Goal: Task Accomplishment & Management: Manage account settings

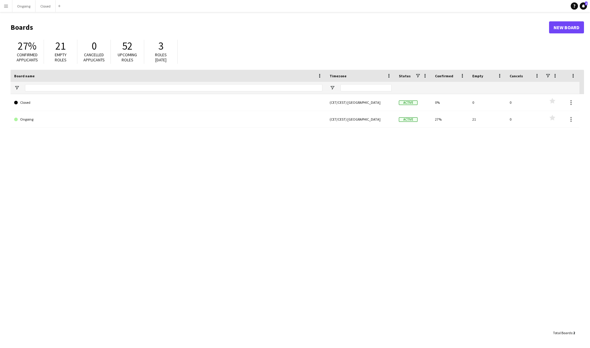
click at [8, 6] on app-icon "Menu" at bounding box center [6, 6] width 5 height 5
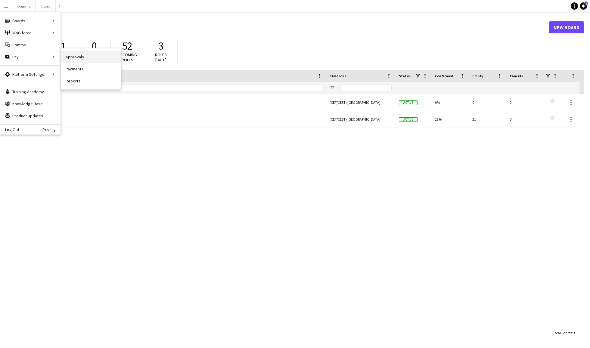
click at [75, 58] on link "Approvals" at bounding box center [91, 57] width 60 height 12
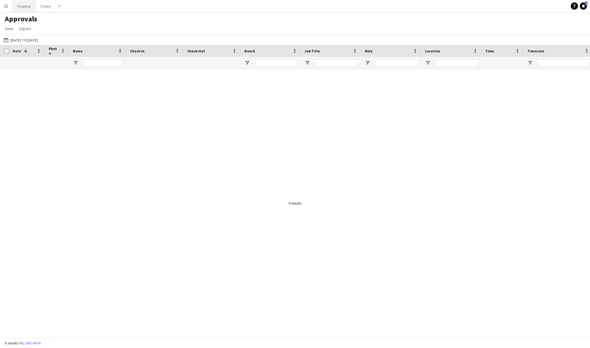
click at [25, 5] on button "Ongoing Close" at bounding box center [23, 6] width 23 height 12
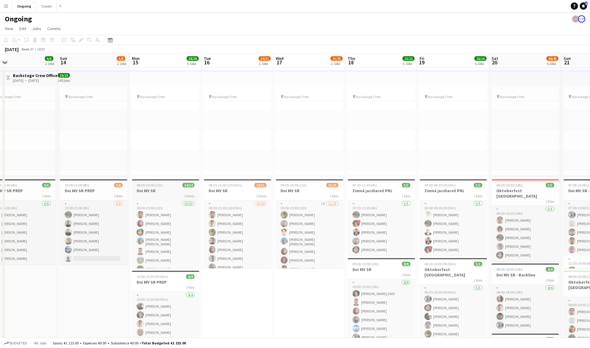
click at [172, 194] on div "2 Roles" at bounding box center [165, 195] width 67 height 5
click at [81, 37] on div "Edit" at bounding box center [80, 39] width 7 height 7
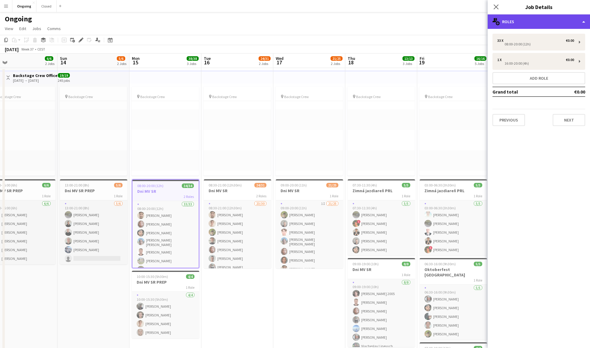
click at [559, 24] on div "multiple-users-add Roles" at bounding box center [538, 21] width 102 height 14
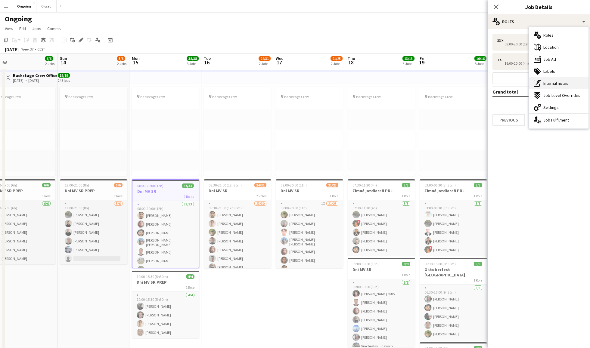
click at [554, 82] on span "Internal notes" at bounding box center [555, 83] width 25 height 5
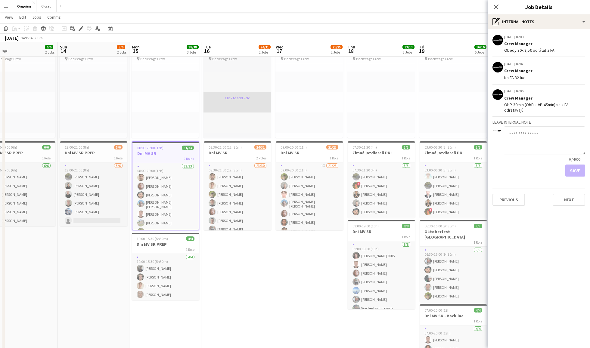
click at [212, 108] on app-card-role-placeholder "Click to add Role" at bounding box center [236, 102] width 67 height 20
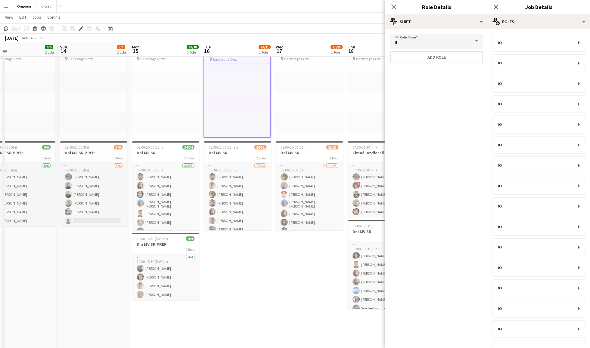
click at [393, 3] on div "Close pop-in" at bounding box center [393, 7] width 17 height 14
click at [495, 5] on icon "Close pop-in" at bounding box center [496, 7] width 6 height 6
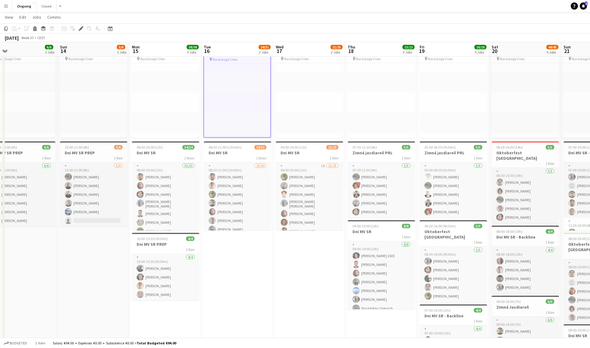
click at [170, 11] on app-navbar "Menu Boards Boards Boards All jobs Status Workforce Workforce My Workforce Recr…" at bounding box center [295, 6] width 590 height 12
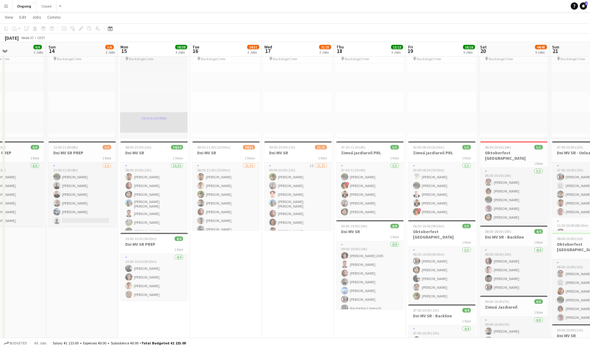
scroll to position [0, 167]
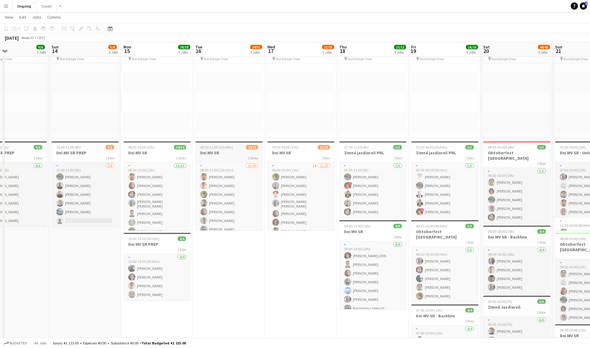
click at [227, 149] on span "08:30-21:00 (12h30m)" at bounding box center [216, 147] width 33 height 5
click at [79, 27] on icon "Edit" at bounding box center [81, 28] width 5 height 5
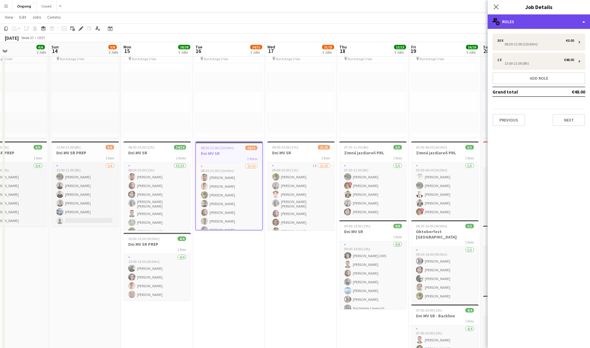
click at [532, 23] on div "multiple-users-add Roles" at bounding box center [538, 21] width 102 height 14
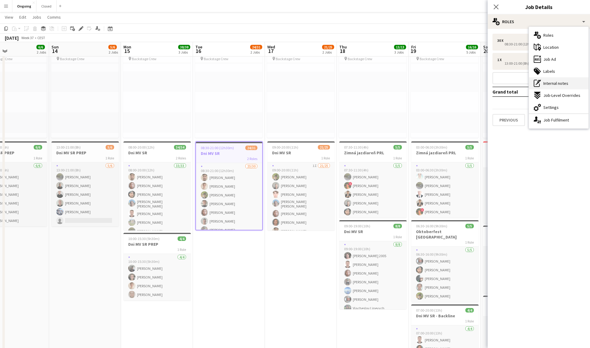
click at [551, 83] on span "Internal notes" at bounding box center [555, 83] width 25 height 5
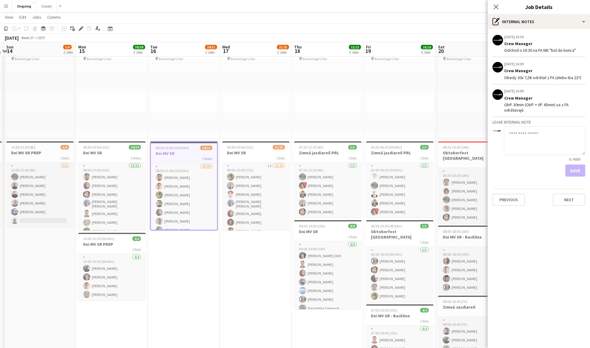
scroll to position [0, 236]
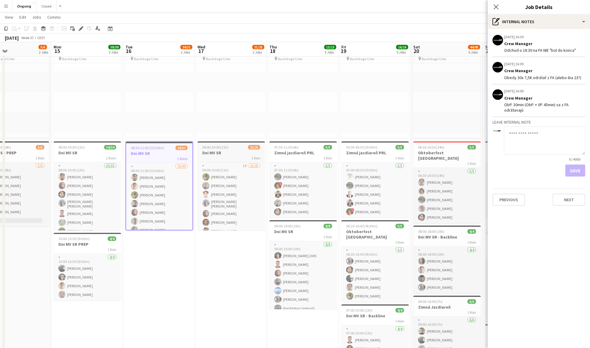
click at [230, 151] on h3 "Dni MV SR" at bounding box center [230, 152] width 67 height 5
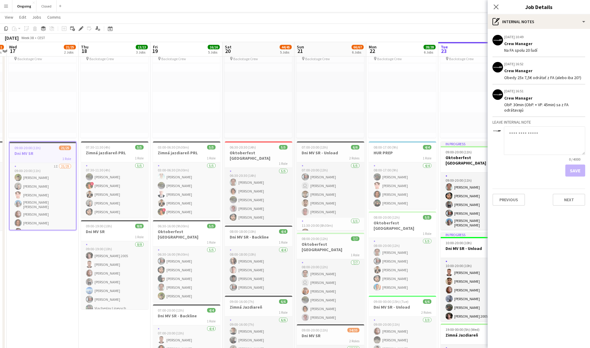
scroll to position [0, 134]
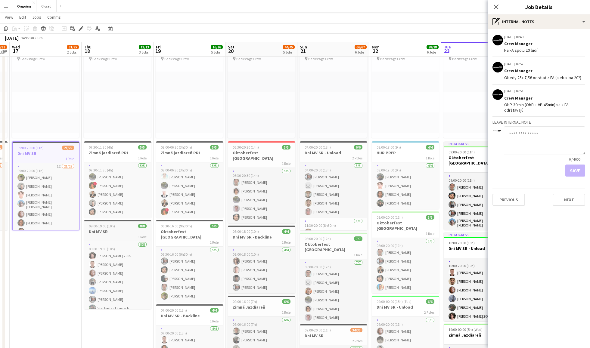
click at [114, 233] on h3 "Dni MV SR" at bounding box center [117, 231] width 67 height 5
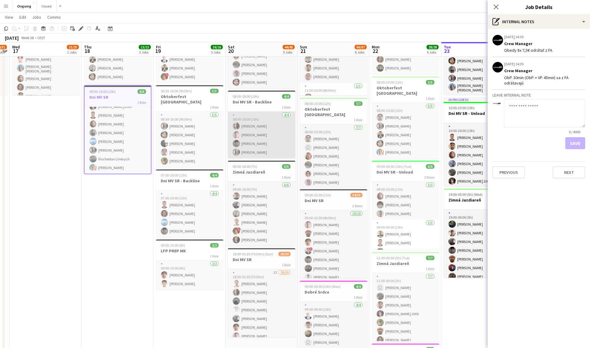
scroll to position [0, 134]
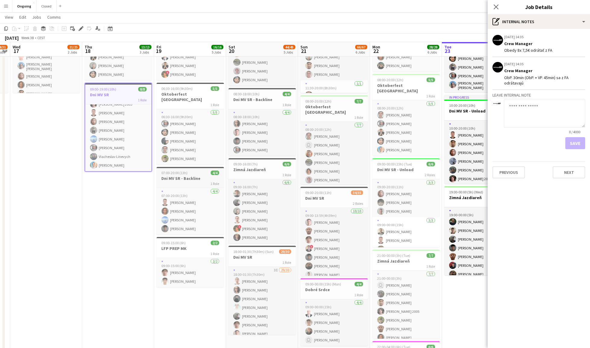
click at [195, 176] on h3 "Dni MV SR - Backline" at bounding box center [189, 178] width 67 height 5
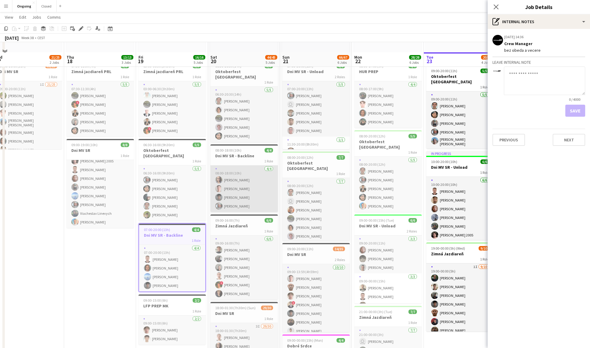
scroll to position [114, 0]
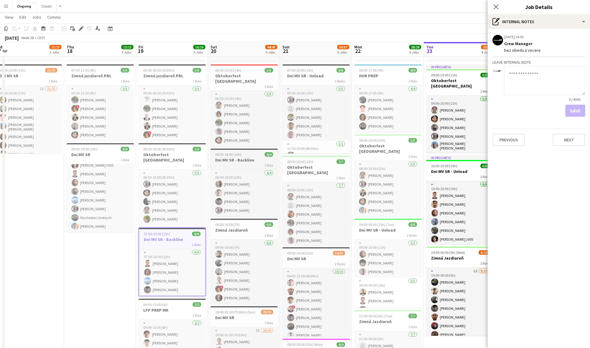
click at [234, 157] on h3 "Dni MV SR - Backline" at bounding box center [243, 159] width 67 height 5
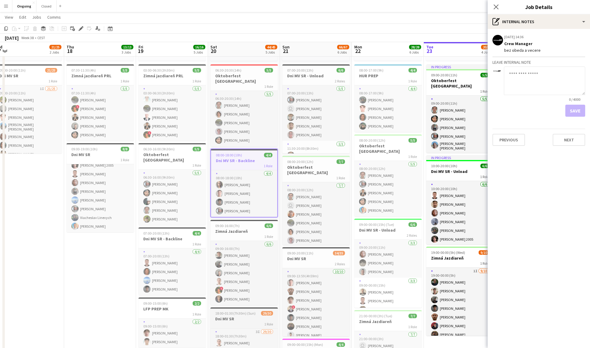
click at [243, 311] on span "18:00-01:30 (7h30m) (Sun)" at bounding box center [235, 313] width 40 height 5
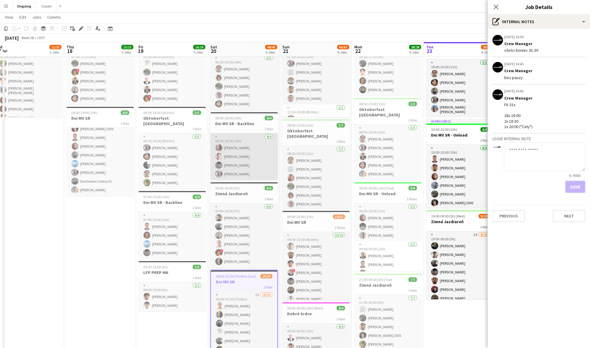
scroll to position [152, 0]
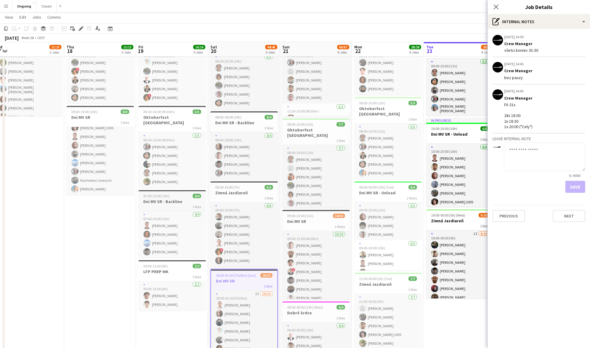
click at [172, 199] on h3 "Dni MV SR - Backline" at bounding box center [171, 201] width 67 height 5
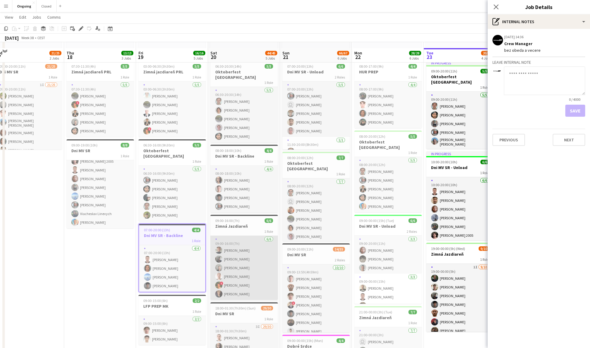
scroll to position [117, 0]
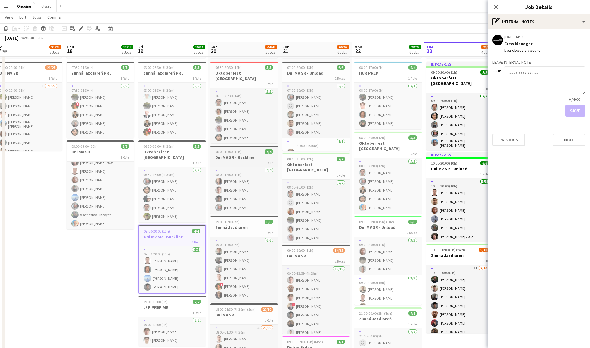
click at [245, 155] on h3 "Dni MV SR - Backline" at bounding box center [243, 157] width 67 height 5
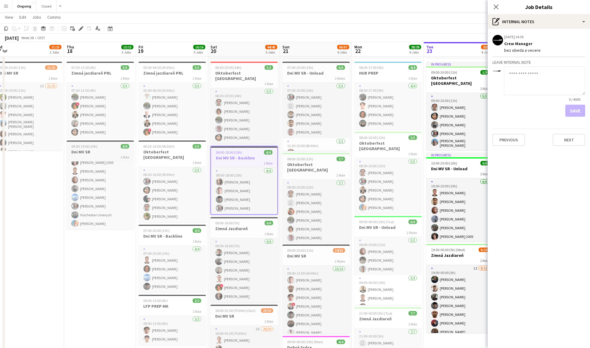
click at [94, 152] on h3 "Dni MV SR" at bounding box center [99, 151] width 67 height 5
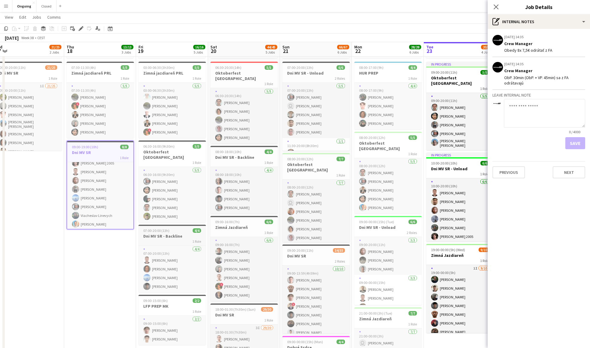
click at [166, 233] on h3 "Dni MV SR - Backline" at bounding box center [171, 235] width 67 height 5
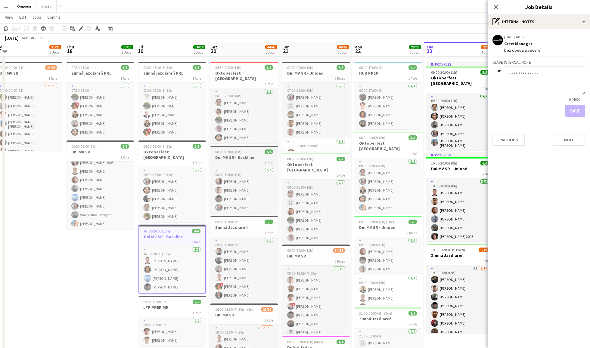
click at [246, 155] on h3 "Dni MV SR - Backline" at bounding box center [243, 157] width 67 height 5
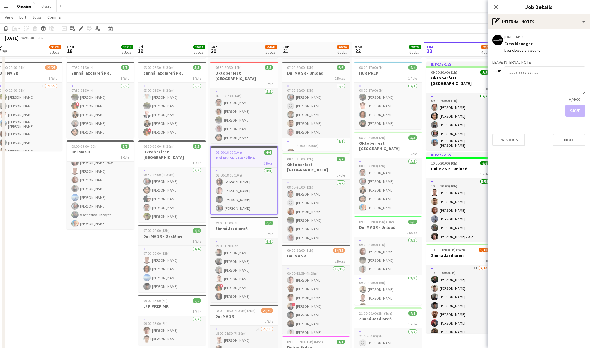
click at [178, 233] on h3 "Dni MV SR - Backline" at bounding box center [171, 235] width 67 height 5
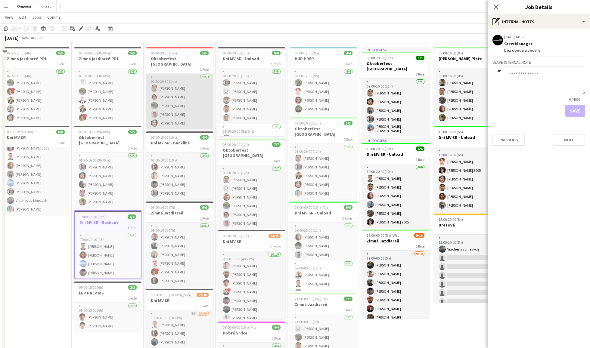
scroll to position [132, 0]
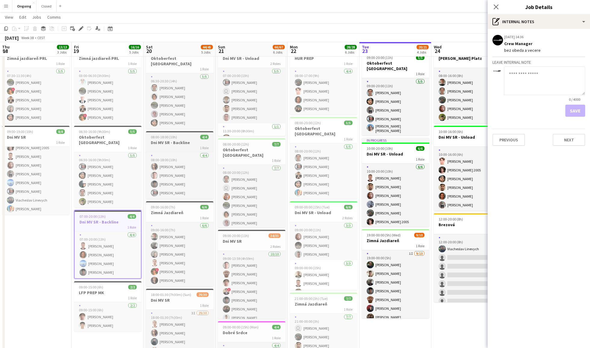
click at [166, 140] on h3 "Dni MV SR - Backline" at bounding box center [179, 142] width 67 height 5
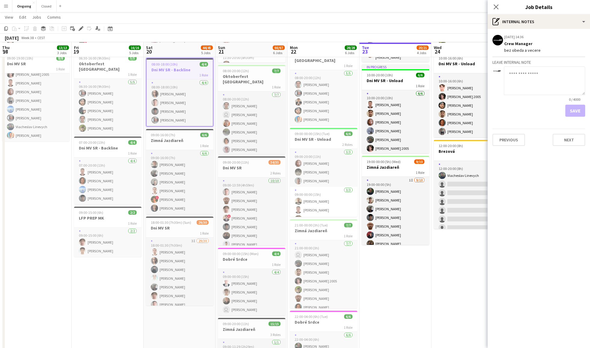
scroll to position [206, 0]
click at [176, 230] on div "1 Role" at bounding box center [179, 232] width 67 height 5
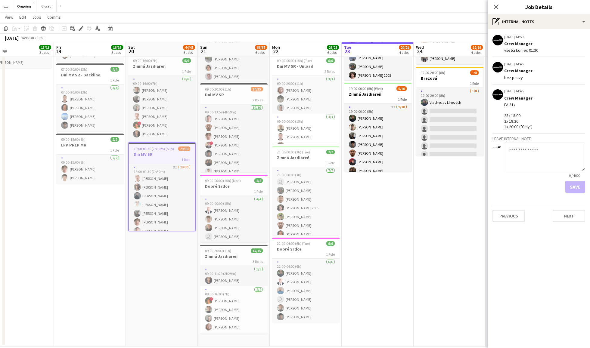
scroll to position [278, 0]
click at [234, 89] on div "09:00-20:00 (11h) 34/35" at bounding box center [233, 89] width 67 height 5
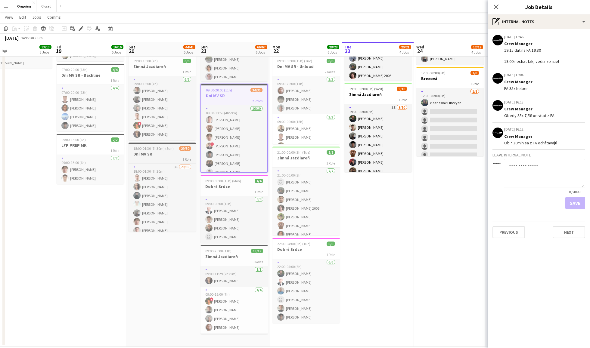
click at [165, 151] on h3 "Dni MV SR" at bounding box center [161, 153] width 67 height 5
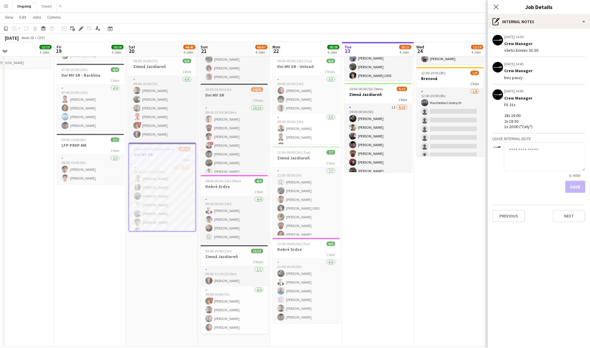
click at [237, 92] on h3 "Dni MV SR" at bounding box center [233, 94] width 67 height 5
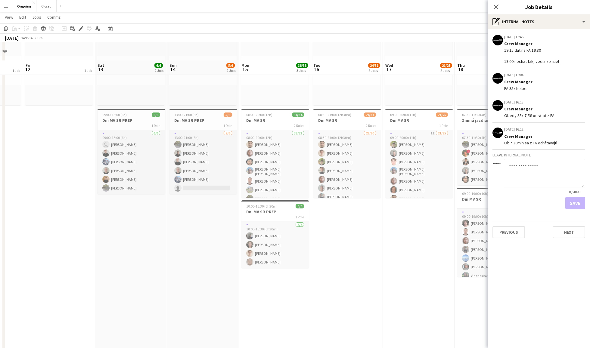
scroll to position [69, 0]
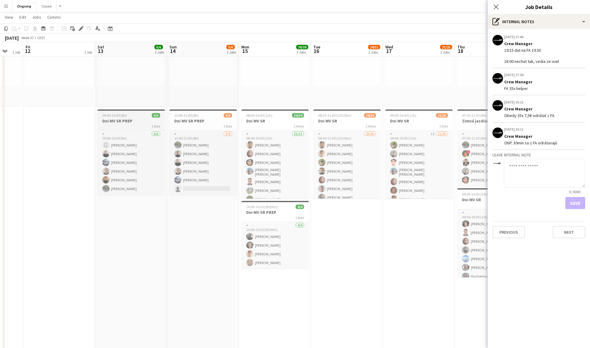
click at [138, 116] on div "09:00-15:00 (6h) 6/6" at bounding box center [130, 115] width 67 height 5
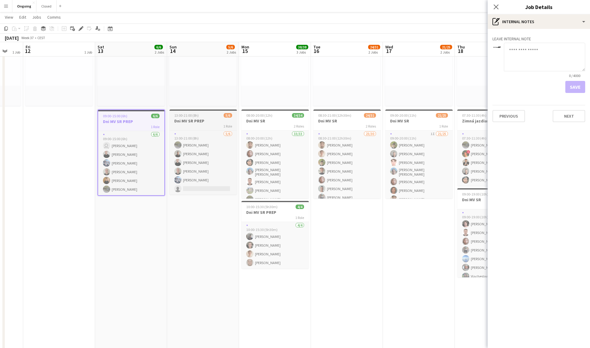
click at [205, 122] on h3 "Dni MV SR PREP" at bounding box center [202, 120] width 67 height 5
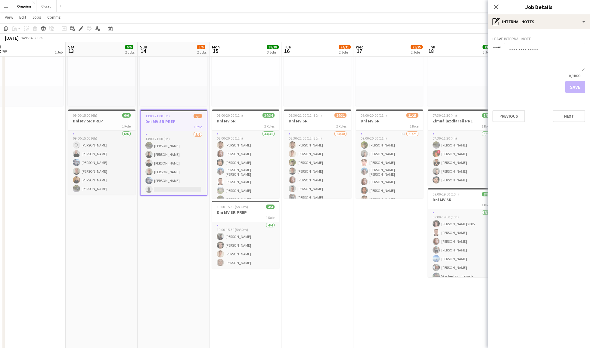
scroll to position [0, 251]
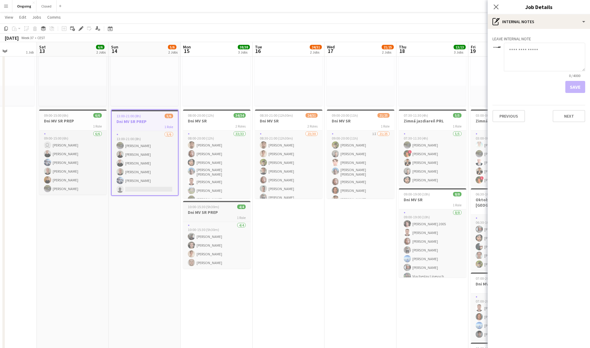
click at [213, 209] on span "10:00-15:30 (5h30m)" at bounding box center [203, 207] width 31 height 5
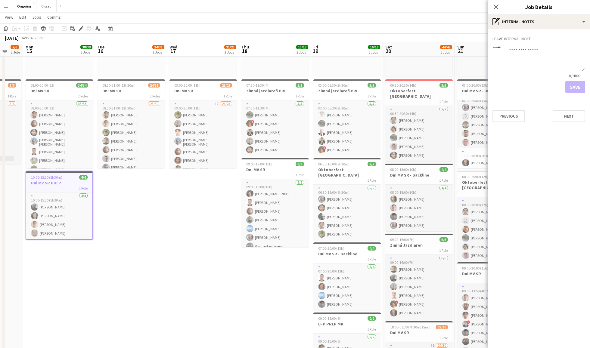
scroll to position [0, 193]
click at [135, 94] on div "2 Roles" at bounding box center [130, 96] width 67 height 5
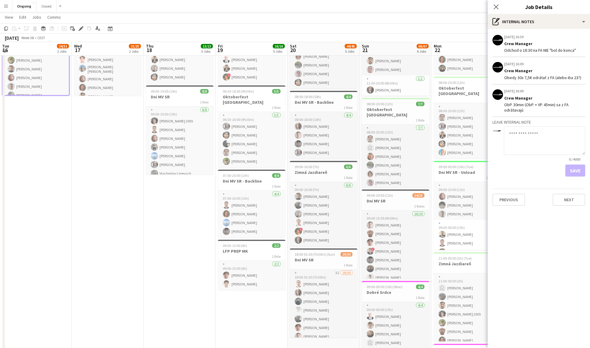
scroll to position [173, 0]
click at [253, 247] on h3 "LFP PREP MK" at bounding box center [251, 249] width 67 height 5
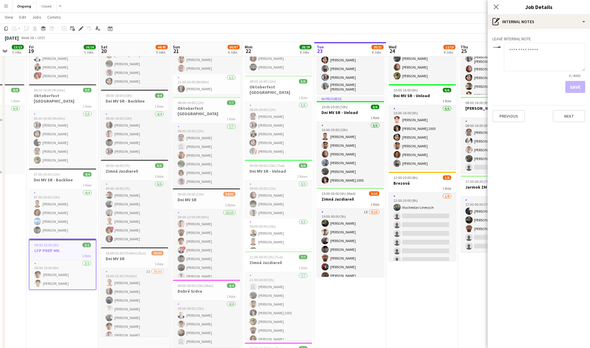
scroll to position [282, 0]
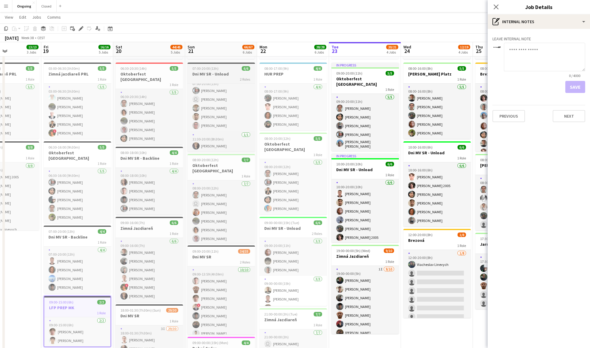
click at [227, 75] on h3 "Dni MV SR - Unload" at bounding box center [220, 73] width 67 height 5
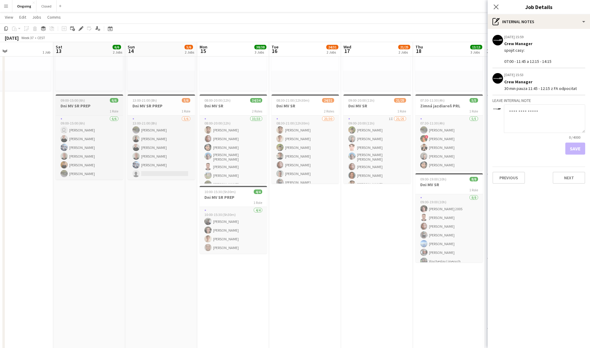
click at [92, 100] on div "09:00-15:00 (6h) 6/6" at bounding box center [89, 100] width 67 height 5
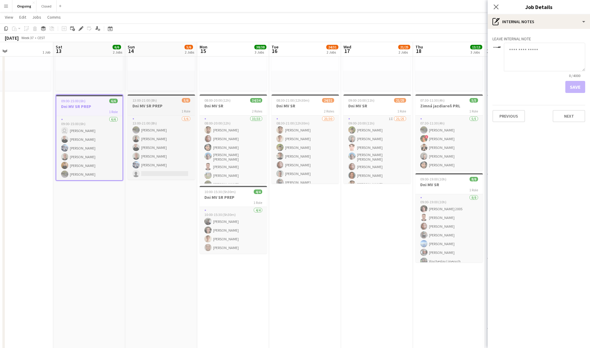
click at [150, 107] on h3 "Dni MV SR PREP" at bounding box center [161, 105] width 67 height 5
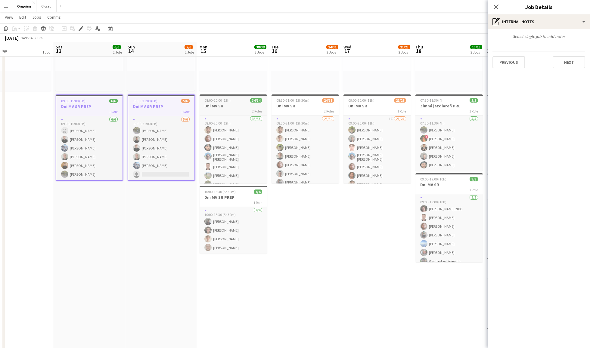
click at [230, 102] on span "08:00-20:00 (12h)" at bounding box center [217, 100] width 26 height 5
click at [229, 197] on h3 "Dni MV SR PREP" at bounding box center [232, 197] width 67 height 5
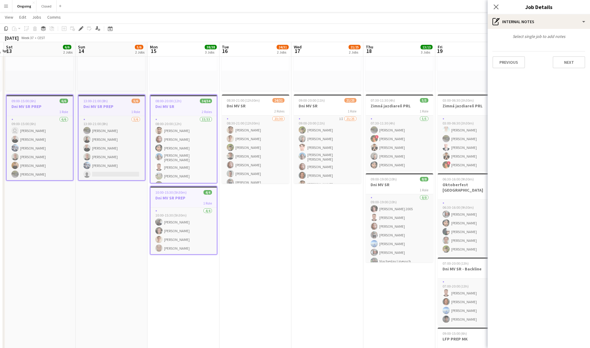
scroll to position [0, 212]
click at [254, 103] on app-job-card "08:30-21:00 (12h30m) 24/31 Dni MV SR 2 Roles 23/30 08:30-21:00 (12h30m) [PERSON…" at bounding box center [254, 138] width 67 height 89
click at [315, 103] on app-job-card "09:00-20:00 (11h) 21/25 Dni MV SR 1 Role 1I 21/25 09:00-20:00 (11h) [PERSON_NAM…" at bounding box center [326, 138] width 67 height 89
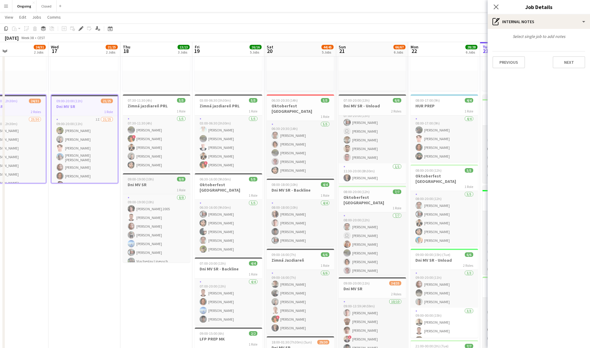
click at [163, 180] on div "09:00-19:00 (10h) 8/8" at bounding box center [156, 179] width 67 height 5
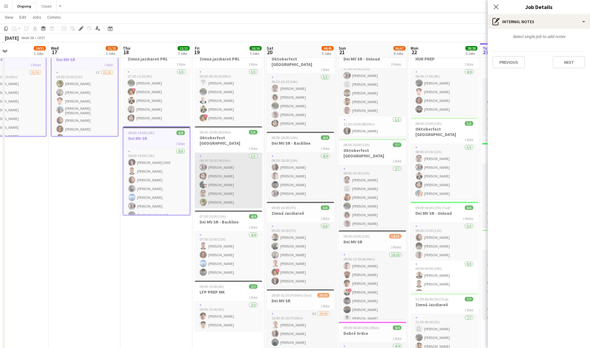
scroll to position [132, 0]
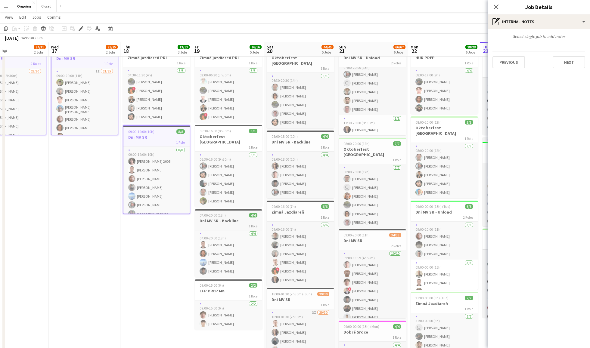
click at [236, 213] on div "07:00-20:00 (13h) 4/4" at bounding box center [228, 215] width 67 height 5
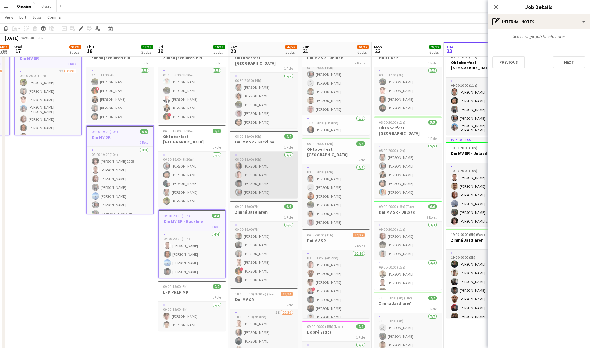
scroll to position [0, 214]
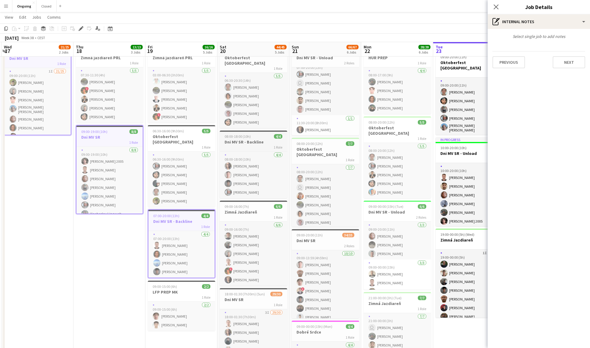
click at [264, 139] on h3 "Dni MV SR - Backline" at bounding box center [253, 141] width 67 height 5
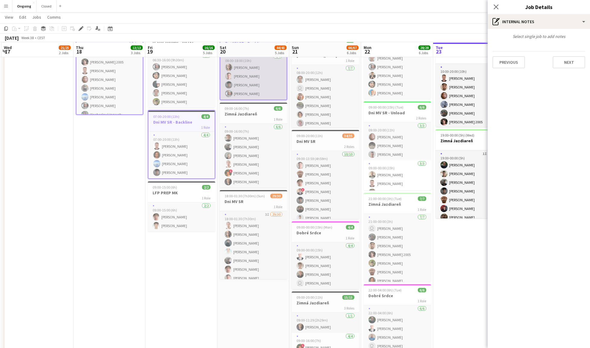
scroll to position [232, 0]
click at [255, 198] on h3 "Dni MV SR" at bounding box center [253, 200] width 67 height 5
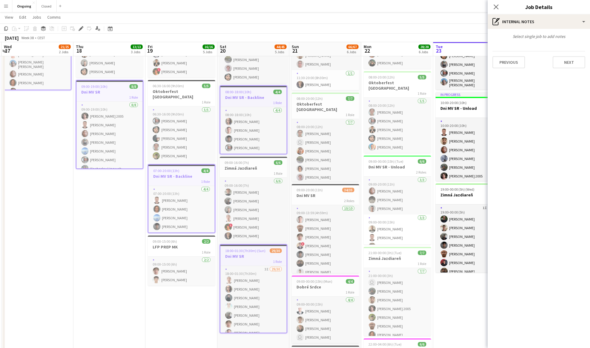
scroll to position [178, 0]
click at [318, 198] on div "2 Roles" at bounding box center [325, 199] width 67 height 5
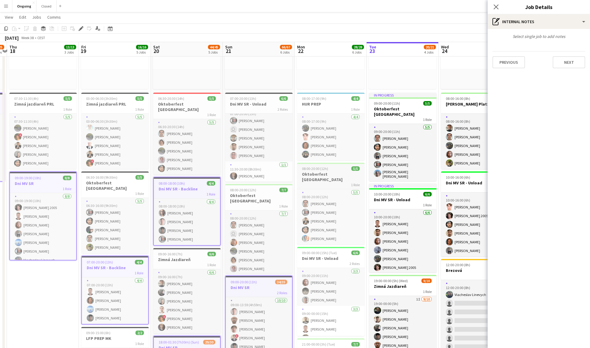
scroll to position [0, 284]
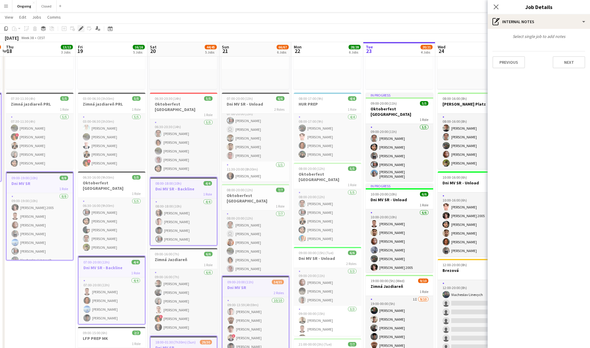
click at [79, 26] on div "Edit" at bounding box center [80, 28] width 7 height 7
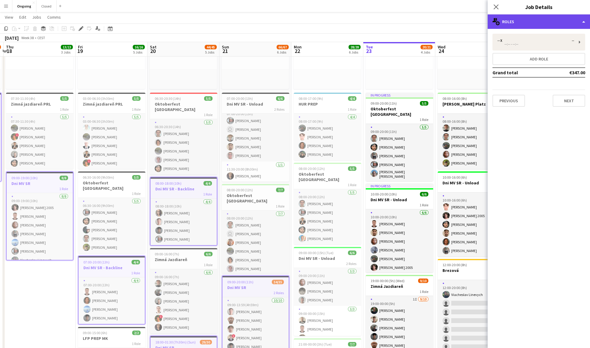
click at [552, 23] on div "multiple-users-add Roles" at bounding box center [538, 21] width 102 height 14
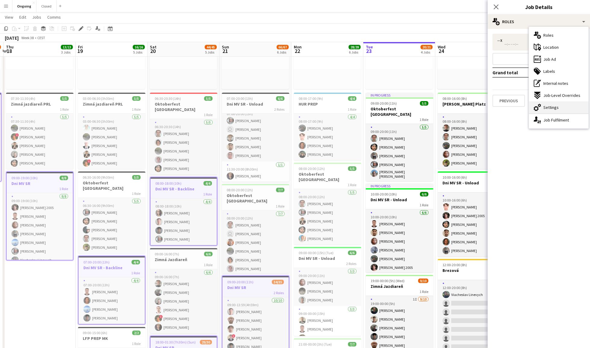
click at [557, 106] on span "Settings" at bounding box center [550, 107] width 15 height 5
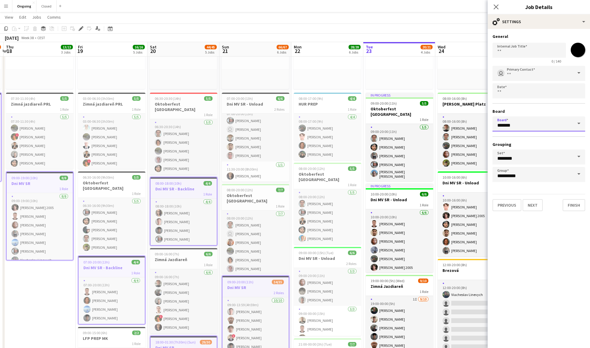
click at [547, 121] on input "*******" at bounding box center [538, 123] width 93 height 15
click at [508, 143] on span "Closed [CEST]" at bounding box center [513, 140] width 32 height 5
type input "******"
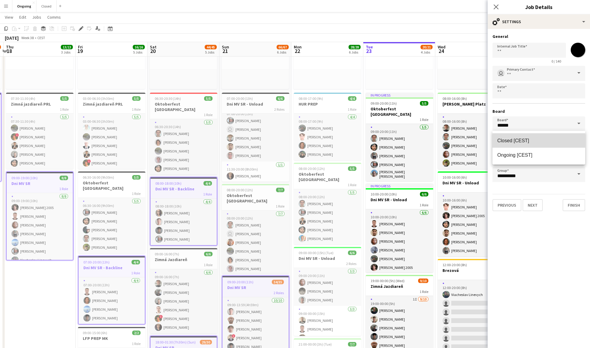
scroll to position [0, 0]
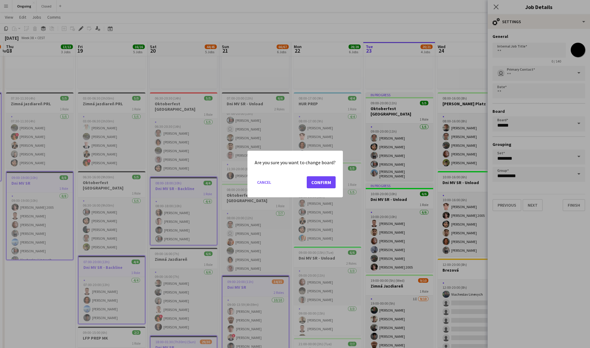
click at [319, 183] on button "Confirm" at bounding box center [321, 182] width 29 height 12
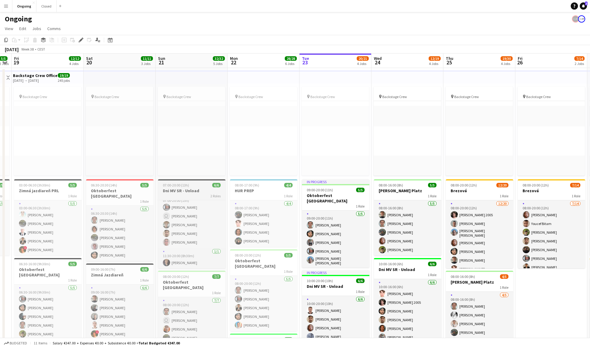
click at [188, 199] on app-job-card "07:00-20:00 (13h) 6/6 Dni MV SR - Unload 2 Roles [DATE] 07:00-20:00 (13h) [PERS…" at bounding box center [191, 223] width 67 height 89
click at [86, 36] on app-toolbar "Copy Paste Paste Command V Paste with crew Command Shift V Paste linked Job [GE…" at bounding box center [295, 40] width 590 height 10
click at [81, 39] on div "Add job Add linked Job Edit Edit linked Job Applicants" at bounding box center [78, 39] width 46 height 7
click at [187, 190] on h3 "Dni MV SR - Unload" at bounding box center [191, 190] width 67 height 5
click at [79, 38] on icon "Edit" at bounding box center [81, 40] width 5 height 5
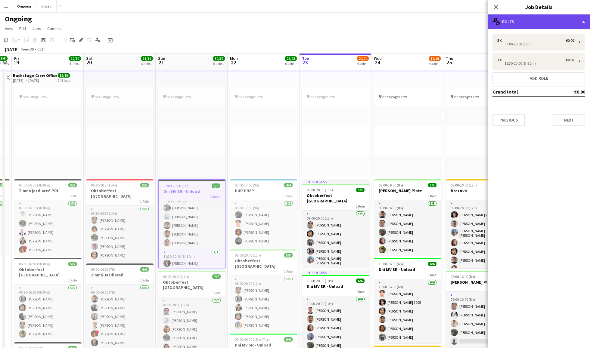
click at [540, 23] on div "multiple-users-add Roles" at bounding box center [538, 21] width 102 height 14
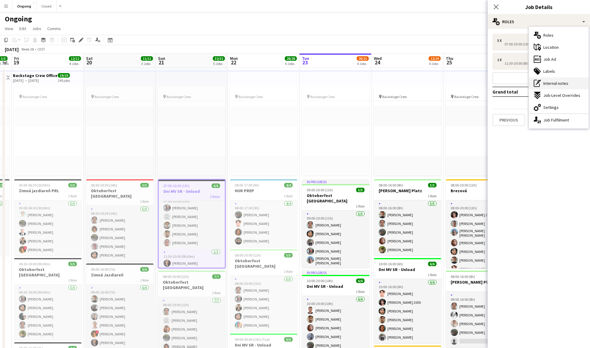
click at [556, 85] on span "Internal notes" at bounding box center [555, 83] width 25 height 5
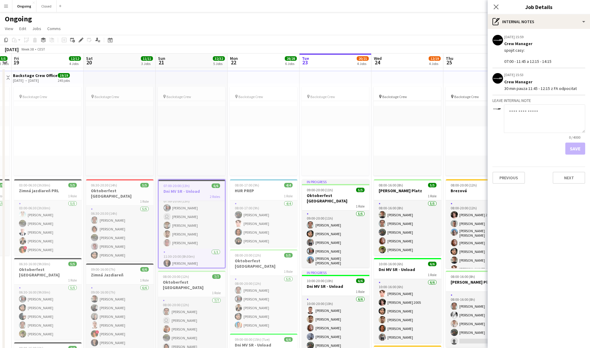
click at [196, 184] on div "07:00-20:00 (13h) 6/6" at bounding box center [192, 186] width 66 height 5
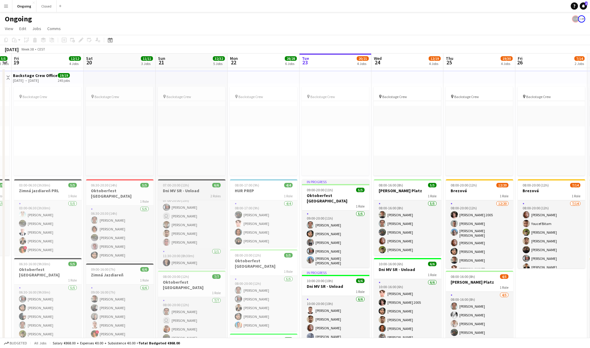
click at [196, 188] on h3 "Dni MV SR - Unload" at bounding box center [191, 190] width 67 height 5
click at [243, 196] on div "1 Role" at bounding box center [263, 195] width 67 height 5
click at [188, 193] on div "2 Roles" at bounding box center [191, 195] width 67 height 5
click at [81, 42] on icon "Edit" at bounding box center [81, 40] width 5 height 5
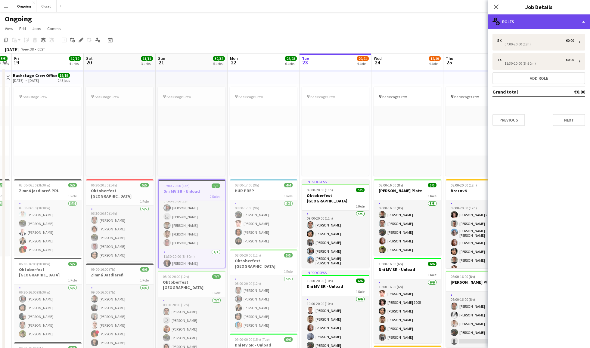
click at [533, 26] on div "multiple-users-add Roles" at bounding box center [538, 21] width 102 height 14
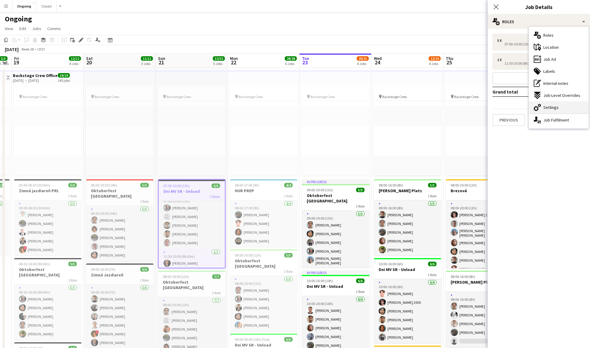
click at [567, 107] on div "cog-double-3 Settings" at bounding box center [559, 107] width 60 height 12
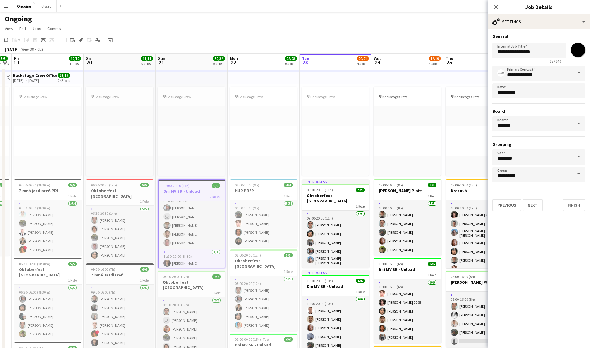
click at [530, 126] on input "*******" at bounding box center [538, 123] width 93 height 15
click at [519, 145] on mat-option "Closed [CEST]" at bounding box center [538, 140] width 93 height 14
type input "******"
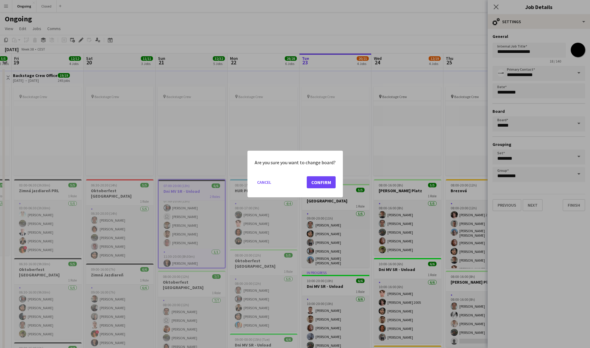
click at [328, 182] on button "Confirm" at bounding box center [321, 182] width 29 height 12
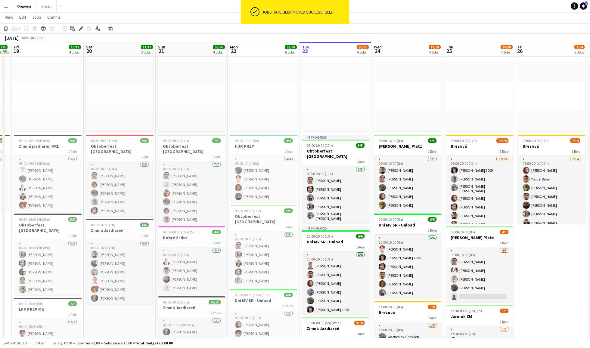
scroll to position [48, 0]
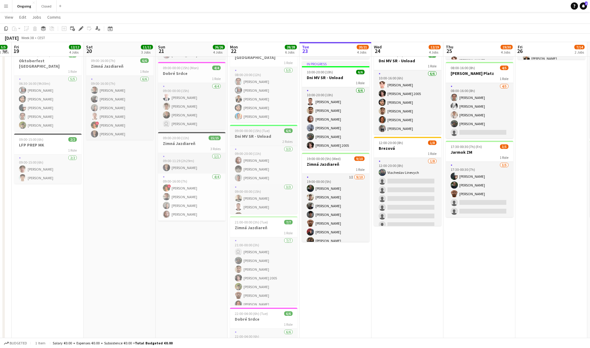
click at [257, 139] on div "2 Roles" at bounding box center [263, 141] width 67 height 5
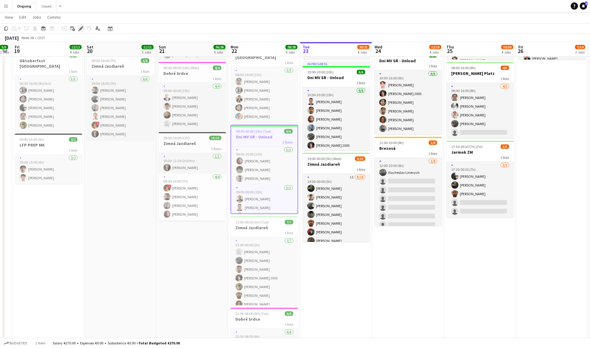
click at [78, 27] on div "Edit" at bounding box center [80, 28] width 7 height 7
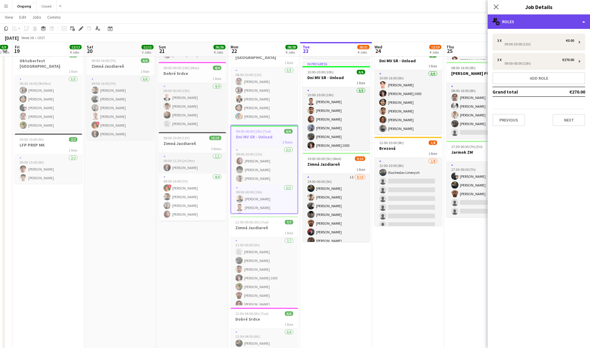
click at [537, 25] on div "multiple-users-add Roles" at bounding box center [538, 21] width 102 height 14
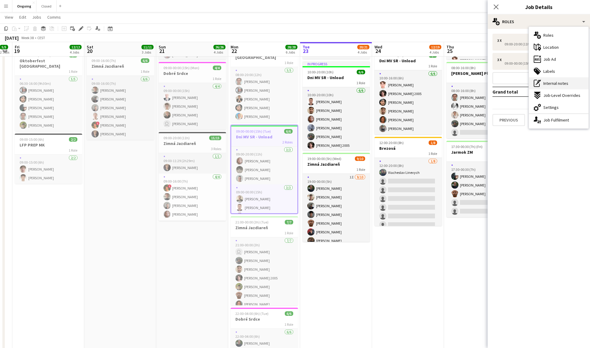
click at [556, 82] on span "Internal notes" at bounding box center [555, 83] width 25 height 5
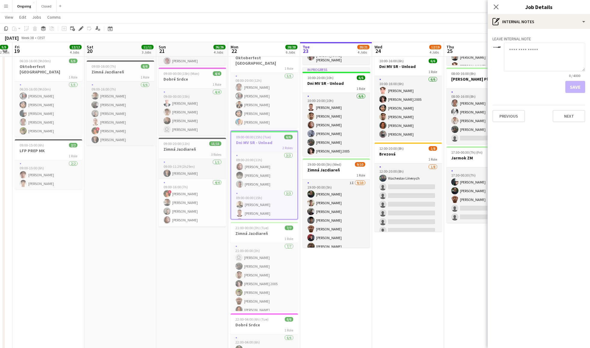
click at [526, 60] on textarea at bounding box center [544, 57] width 81 height 29
click at [495, 9] on icon "Close pop-in" at bounding box center [496, 7] width 6 height 6
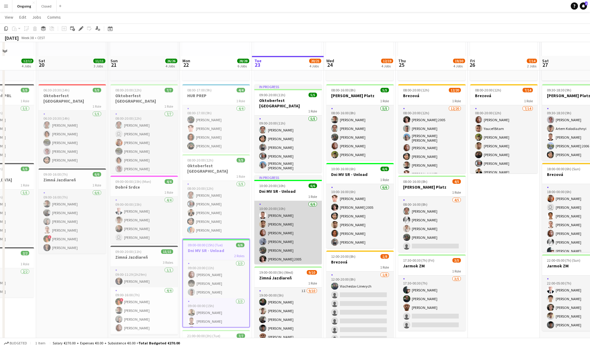
scroll to position [94, 0]
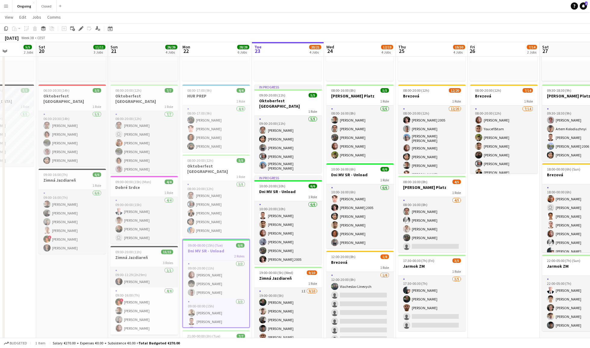
click at [15, 92] on div "06:30-16:00 (9h30m) 5/5" at bounding box center [0, 90] width 67 height 5
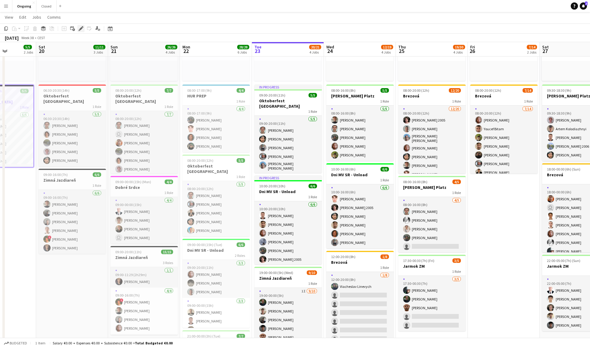
click at [82, 28] on icon at bounding box center [80, 28] width 3 height 3
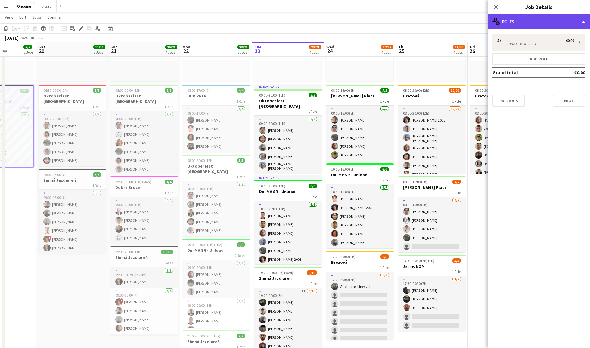
click at [515, 26] on div "multiple-users-add Roles" at bounding box center [538, 21] width 102 height 14
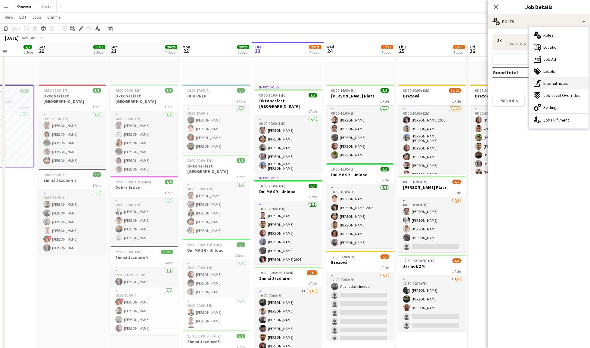
click at [559, 85] on span "Internal notes" at bounding box center [555, 83] width 25 height 5
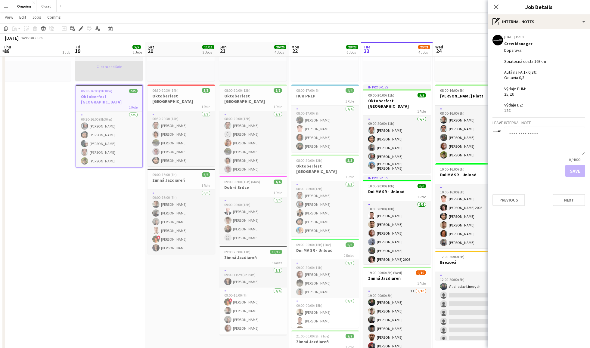
scroll to position [0, 141]
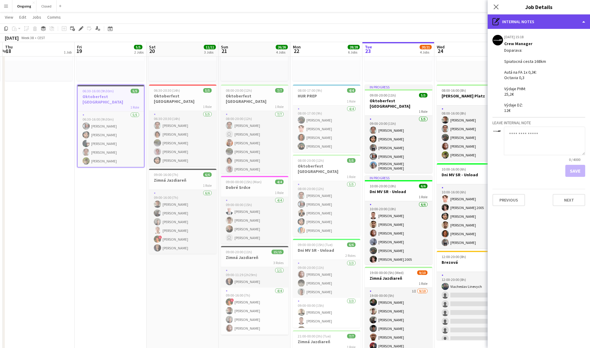
click at [545, 20] on div "pen-write Internal notes" at bounding box center [538, 21] width 102 height 14
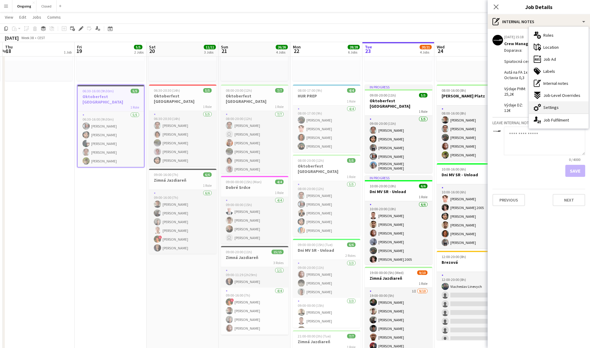
click at [553, 109] on span "Settings" at bounding box center [550, 107] width 15 height 5
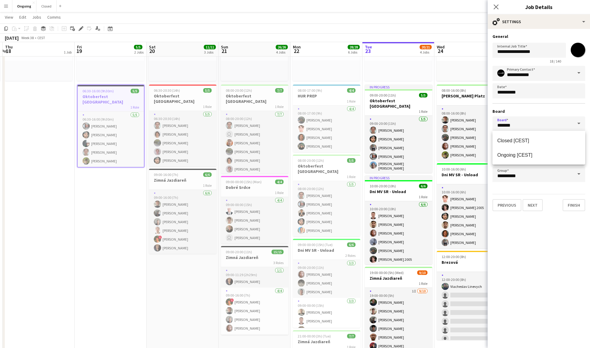
click at [517, 117] on input "*******" at bounding box center [538, 123] width 93 height 15
click at [518, 141] on span "Closed [CEST]" at bounding box center [513, 140] width 32 height 5
type input "******"
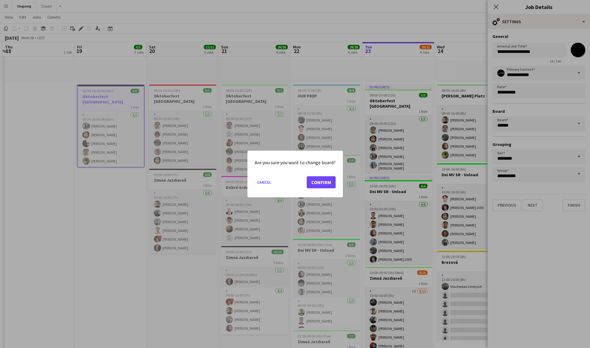
click at [312, 186] on button "Confirm" at bounding box center [321, 182] width 29 height 12
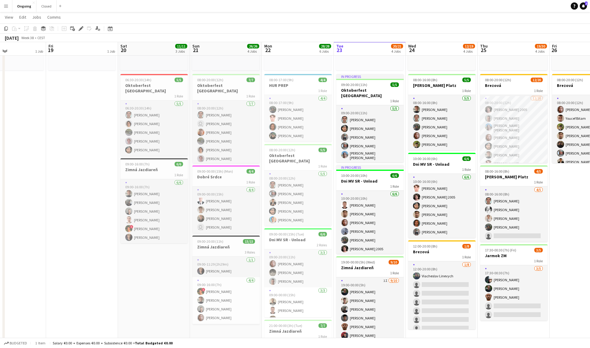
scroll to position [104, 0]
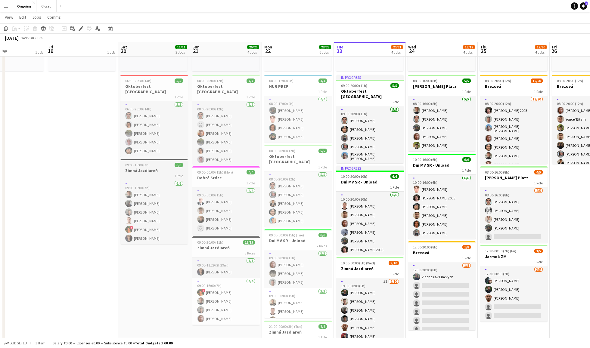
click at [151, 168] on h3 "Zimná Jazdiareň" at bounding box center [153, 170] width 67 height 5
click at [80, 27] on icon "Edit" at bounding box center [81, 28] width 5 height 5
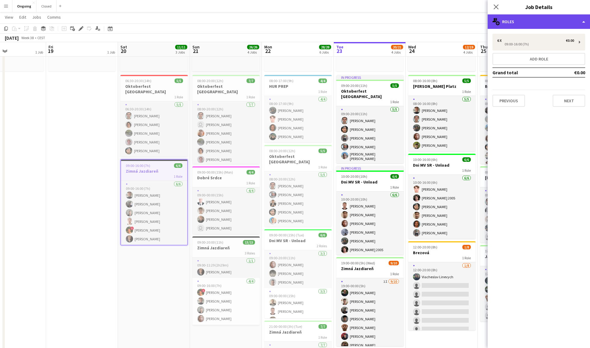
click at [504, 27] on div "multiple-users-add Roles" at bounding box center [538, 21] width 102 height 14
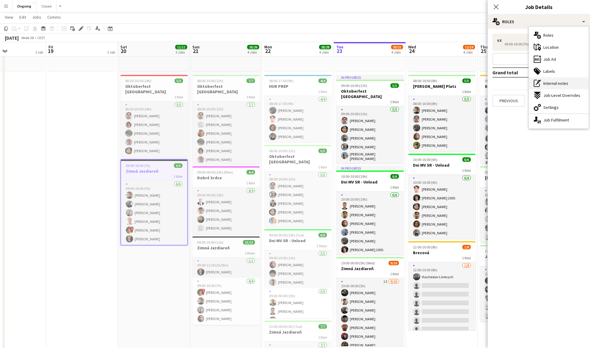
click at [554, 85] on span "Internal notes" at bounding box center [555, 83] width 25 height 5
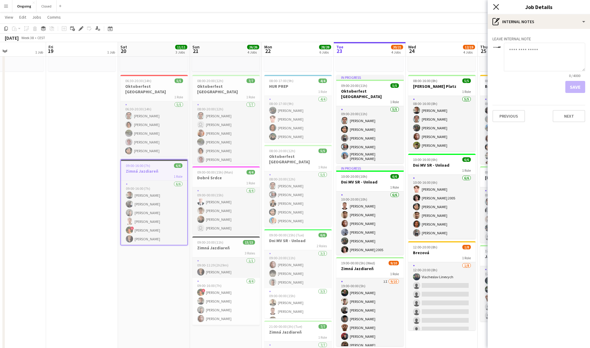
click at [497, 6] on icon at bounding box center [496, 7] width 6 height 6
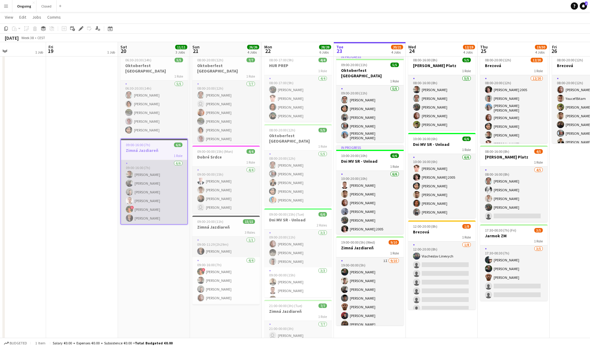
scroll to position [127, 0]
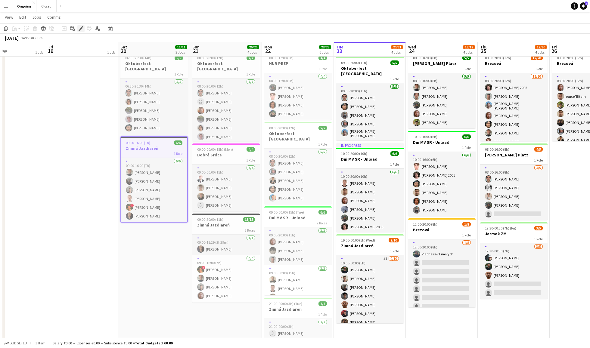
click at [81, 27] on icon "Edit" at bounding box center [81, 28] width 5 height 5
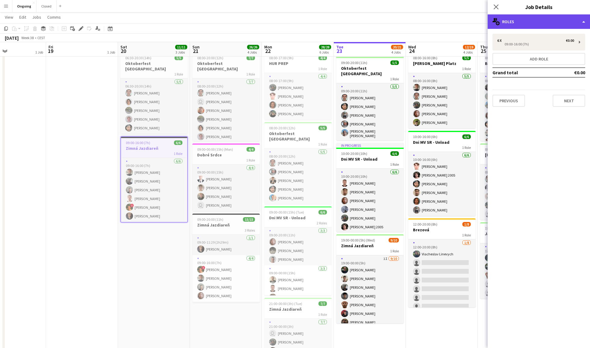
click at [562, 23] on div "multiple-users-add Roles" at bounding box center [538, 21] width 102 height 14
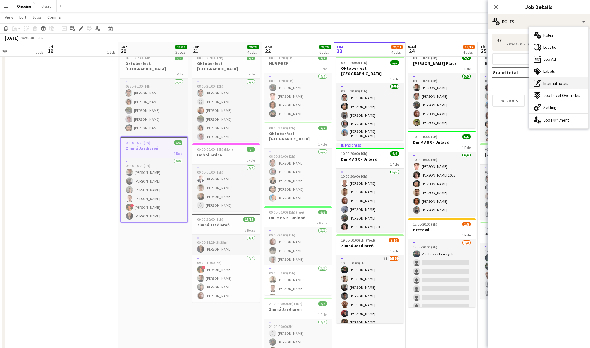
click at [558, 86] on span "Internal notes" at bounding box center [555, 83] width 25 height 5
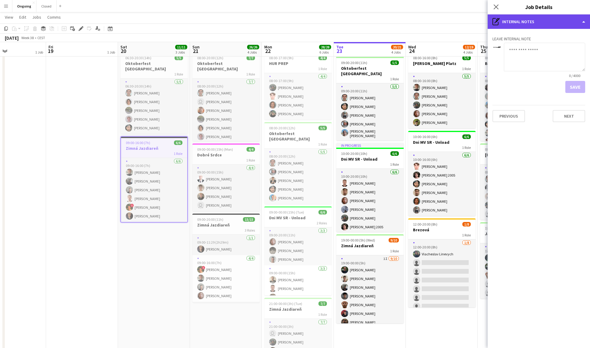
click at [523, 23] on div "pen-write Internal notes" at bounding box center [538, 21] width 102 height 14
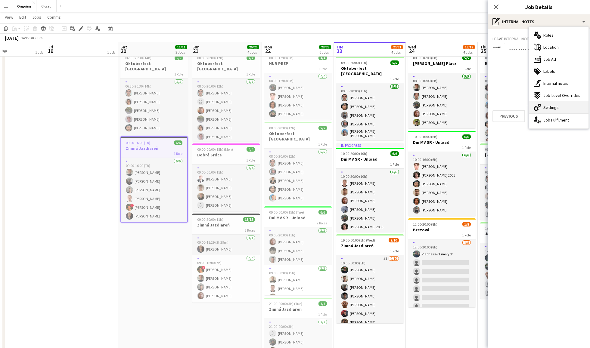
click at [549, 104] on div "cog-double-3 Settings" at bounding box center [559, 107] width 60 height 12
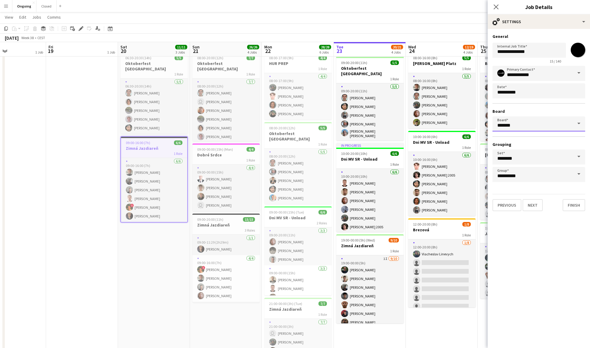
click at [546, 120] on input "*******" at bounding box center [538, 123] width 93 height 15
click at [520, 137] on mat-option "Closed [CEST]" at bounding box center [538, 140] width 93 height 14
type input "******"
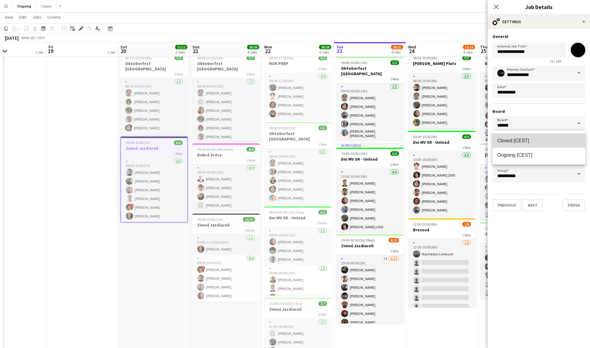
scroll to position [0, 0]
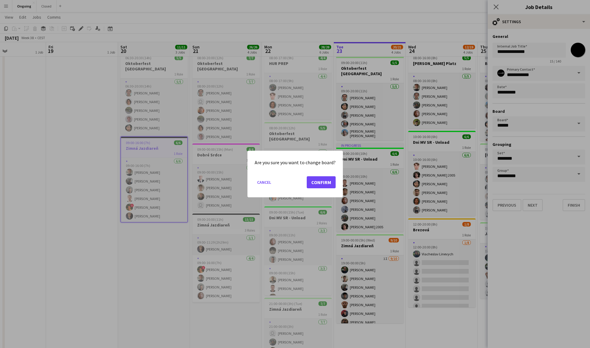
click at [314, 181] on button "Confirm" at bounding box center [321, 182] width 29 height 12
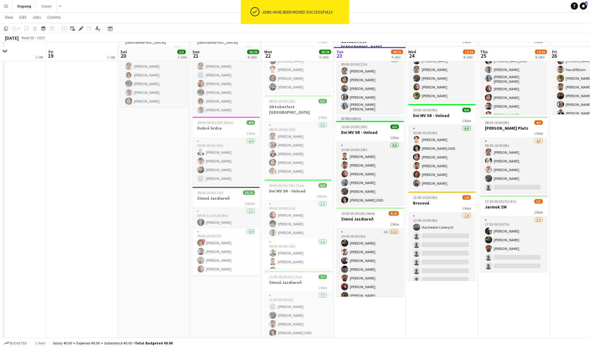
scroll to position [158, 0]
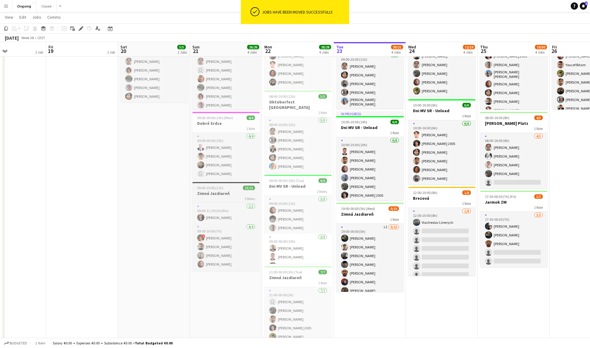
click at [230, 197] on div "3 Roles" at bounding box center [225, 198] width 67 height 5
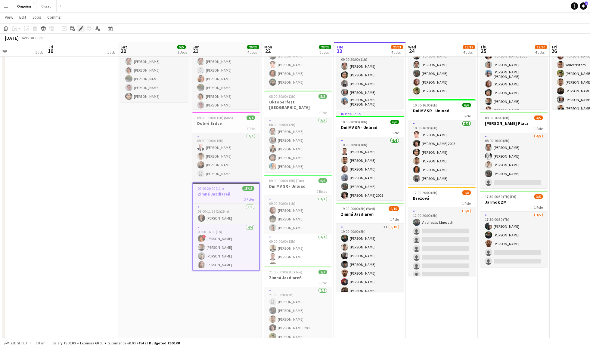
click at [81, 25] on div "Edit" at bounding box center [80, 28] width 7 height 7
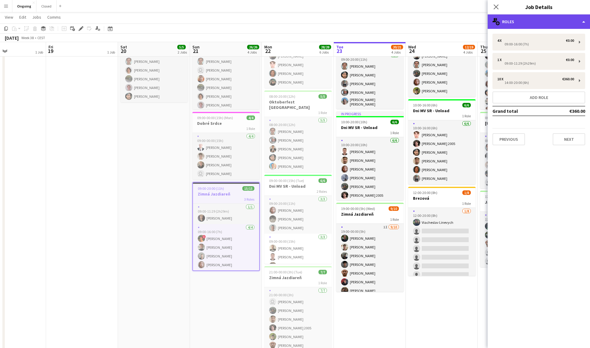
click at [529, 23] on div "multiple-users-add Roles" at bounding box center [538, 21] width 102 height 14
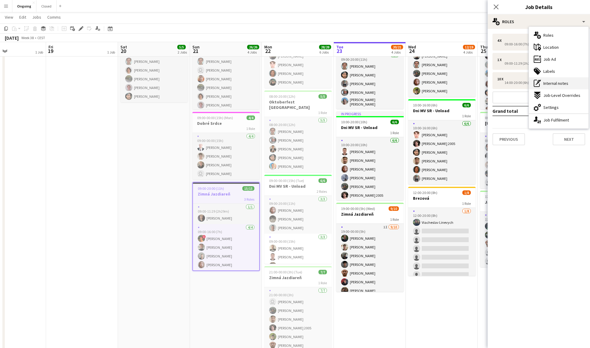
click at [549, 85] on span "Internal notes" at bounding box center [555, 83] width 25 height 5
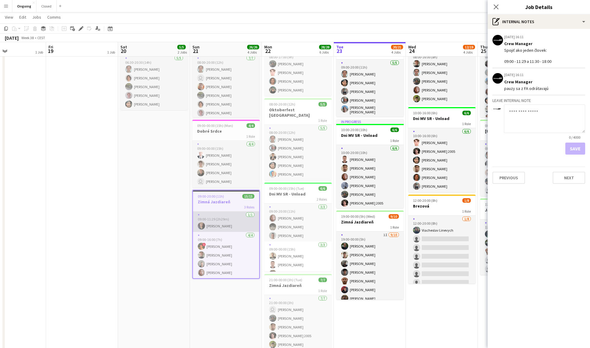
scroll to position [0, 0]
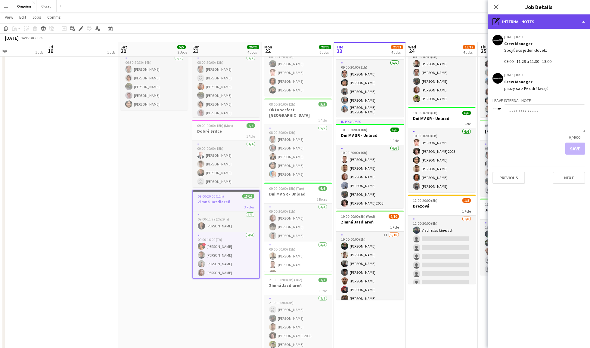
click at [550, 24] on div "pen-write Internal notes" at bounding box center [538, 21] width 102 height 14
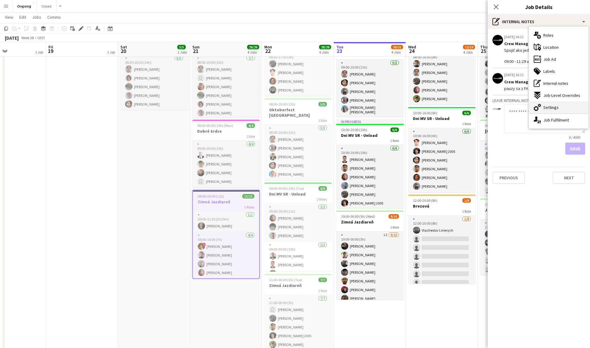
click at [558, 104] on div "cog-double-3 Settings" at bounding box center [559, 107] width 60 height 12
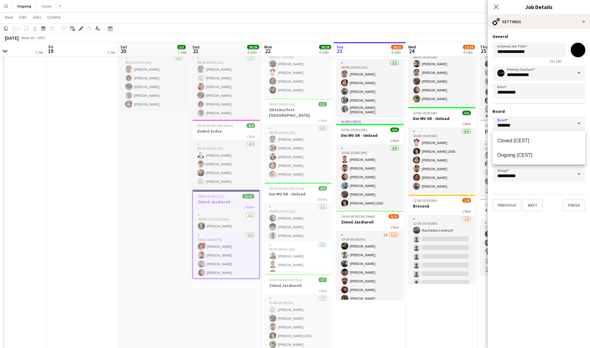
click at [524, 119] on input "*******" at bounding box center [538, 123] width 93 height 15
click at [515, 146] on mat-option "Closed [CEST]" at bounding box center [538, 140] width 93 height 14
type input "******"
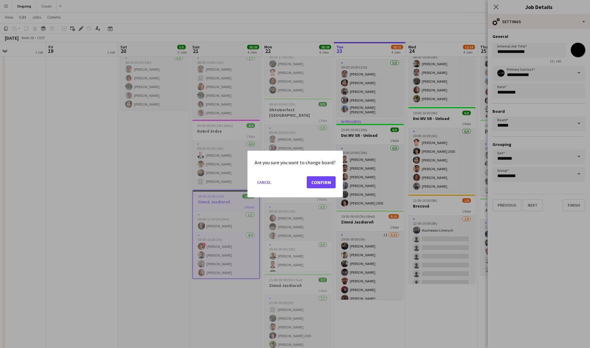
click at [312, 186] on button "Confirm" at bounding box center [321, 182] width 29 height 12
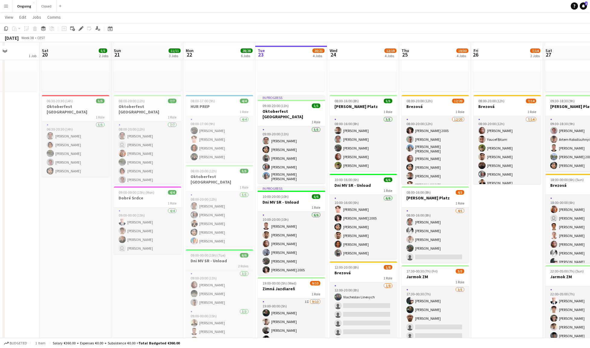
scroll to position [75, 0]
